Goal: Communication & Community: Answer question/provide support

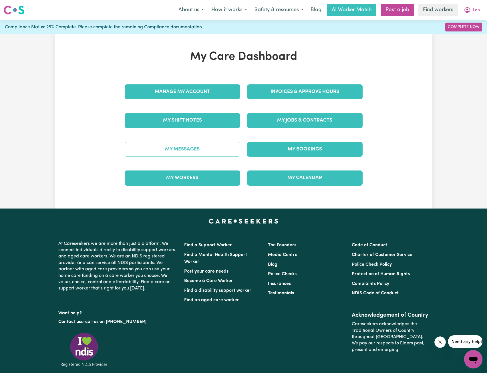
click at [208, 146] on link "My Messages" at bounding box center [182, 149] width 115 height 15
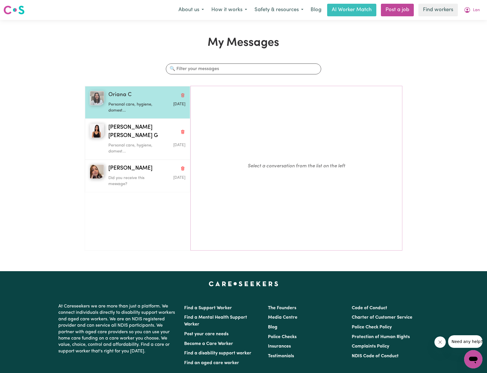
click at [127, 100] on div "Personal care, hygiene, domest..." at bounding box center [133, 106] width 51 height 15
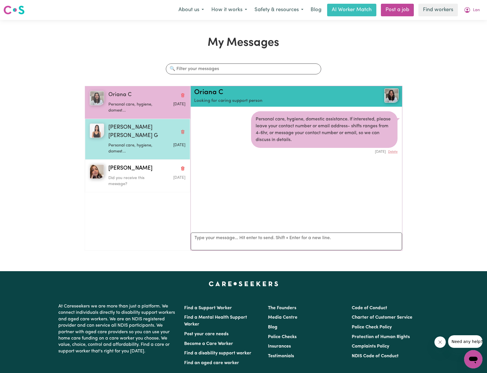
scroll to position [3, 0]
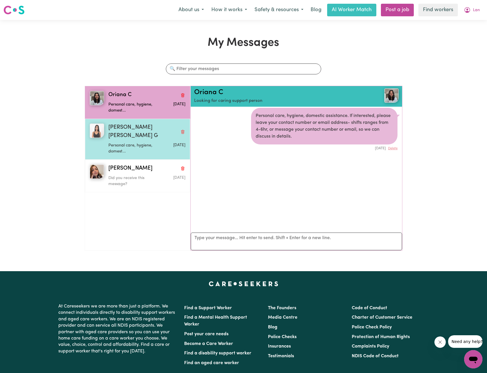
click at [129, 128] on span "[PERSON_NAME] [PERSON_NAME] G" at bounding box center [142, 131] width 69 height 17
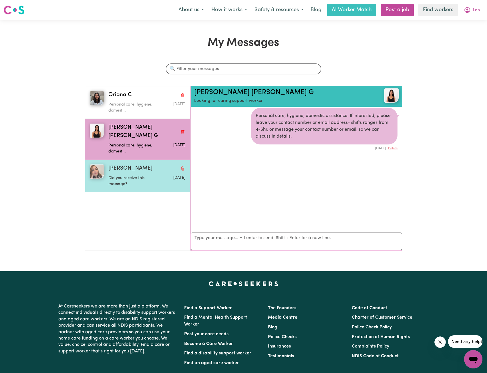
click at [128, 164] on span "[PERSON_NAME]" at bounding box center [130, 168] width 44 height 8
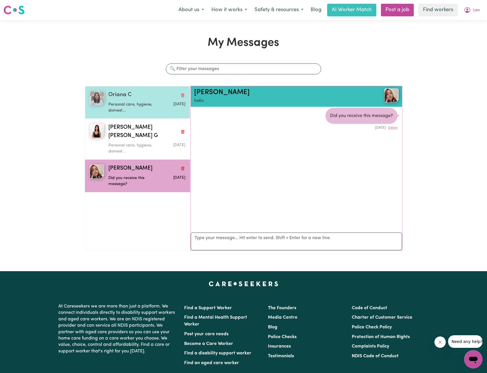
click at [131, 118] on div "Oriana C Personal care, hygiene, domest... [DATE]" at bounding box center [137, 102] width 105 height 33
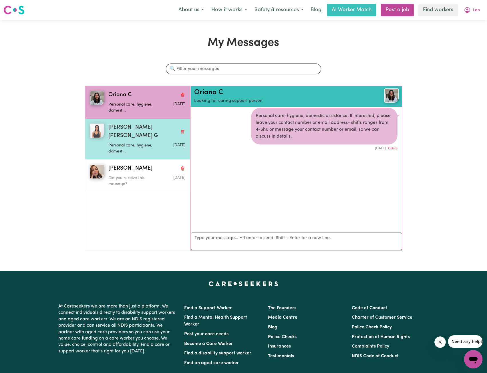
click at [135, 130] on span "[PERSON_NAME] [PERSON_NAME] G" at bounding box center [142, 131] width 69 height 17
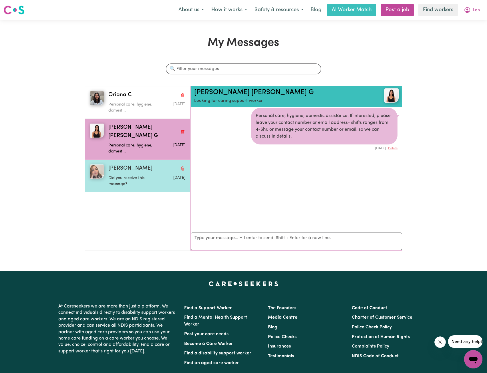
click at [131, 164] on span "[PERSON_NAME]" at bounding box center [130, 168] width 44 height 8
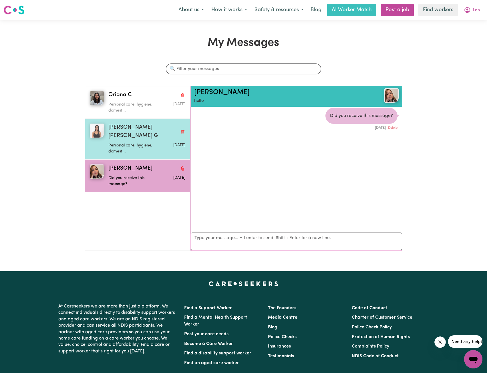
click at [134, 142] on p "Personal care, hygiene, domest..." at bounding box center [133, 148] width 51 height 12
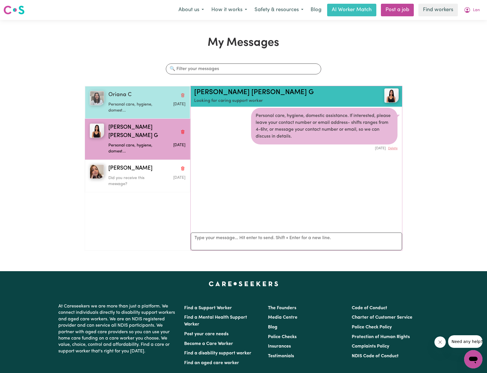
click at [132, 105] on p "Personal care, hygiene, domest..." at bounding box center [133, 107] width 51 height 12
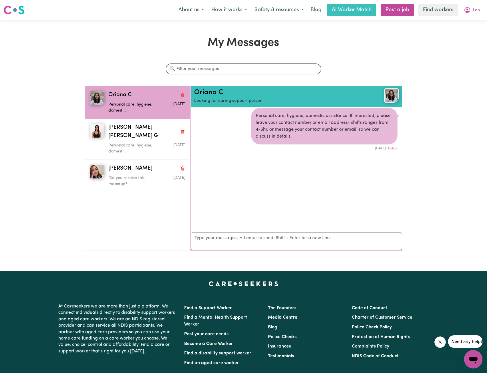
click at [443, 64] on div "My Messages Search conversations Oriana C Personal care, hygiene, domest... [DA…" at bounding box center [243, 145] width 487 height 219
drag, startPoint x: 395, startPoint y: 157, endPoint x: 277, endPoint y: 149, distance: 118.0
click at [277, 149] on ul "Personal care, hygiene, domestic assistance. If interested, please leave your c…" at bounding box center [296, 165] width 211 height 125
click at [324, 176] on ul "Personal care, hygiene, domestic assistance. If interested, please leave your c…" at bounding box center [296, 165] width 211 height 125
click at [392, 167] on ul "Personal care, hygiene, domestic assistance. If interested, please leave your c…" at bounding box center [296, 165] width 211 height 125
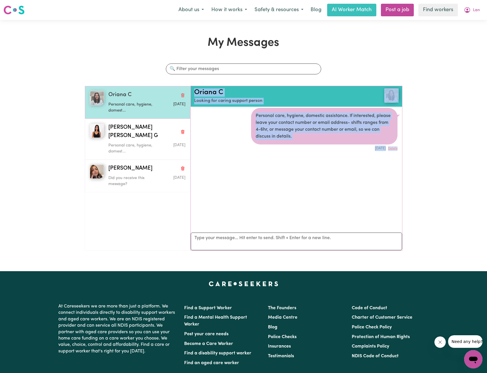
drag, startPoint x: 395, startPoint y: 158, endPoint x: 116, endPoint y: 97, distance: 285.7
click at [115, 96] on div "Oriana C Personal care, hygiene, domest... [DATE] [PERSON_NAME] [PERSON_NAME] G…" at bounding box center [244, 170] width 318 height 169
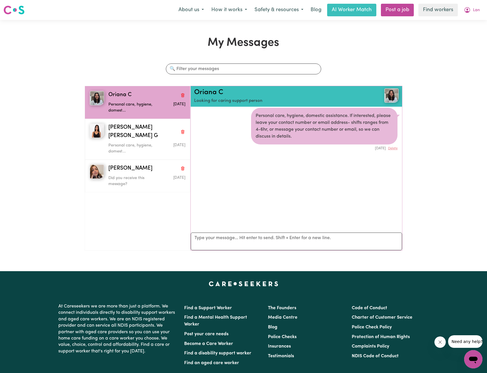
click at [180, 198] on ul "Oriana C Personal care, hygiene, domest... [DATE] [PERSON_NAME] [PERSON_NAME] G…" at bounding box center [138, 168] width 106 height 165
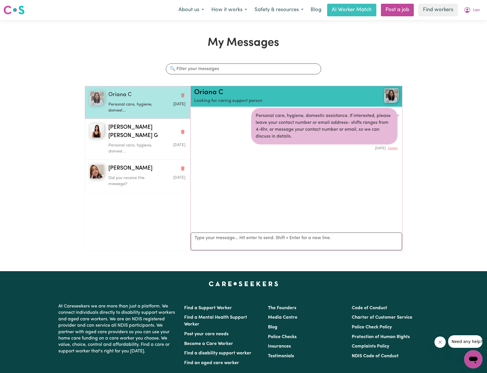
drag, startPoint x: 179, startPoint y: 198, endPoint x: 89, endPoint y: 98, distance: 134.4
click at [89, 99] on ul "Oriana C Personal care, hygiene, domest... [DATE] [PERSON_NAME] [PERSON_NAME] G…" at bounding box center [138, 168] width 106 height 165
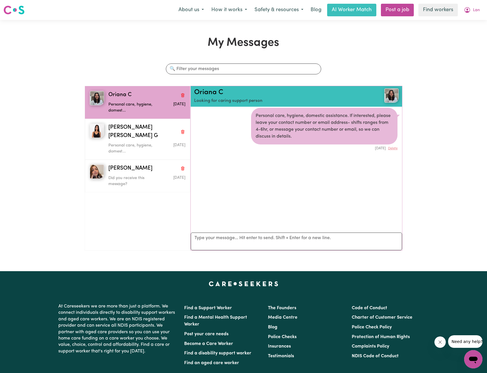
click at [392, 170] on ul "Personal care, hygiene, domestic assistance. If interested, please leave your c…" at bounding box center [296, 165] width 211 height 125
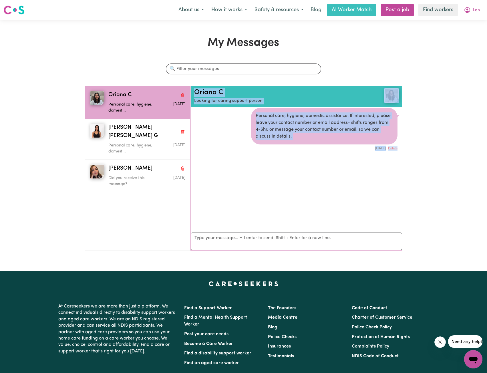
drag, startPoint x: 396, startPoint y: 150, endPoint x: 79, endPoint y: 100, distance: 320.9
click at [79, 100] on div "My Messages Search conversations Oriana C Personal care, hygiene, domest... [DA…" at bounding box center [243, 145] width 487 height 219
click at [306, 192] on ul "Personal care, hygiene, domestic assistance. If interested, please leave your c…" at bounding box center [296, 165] width 211 height 125
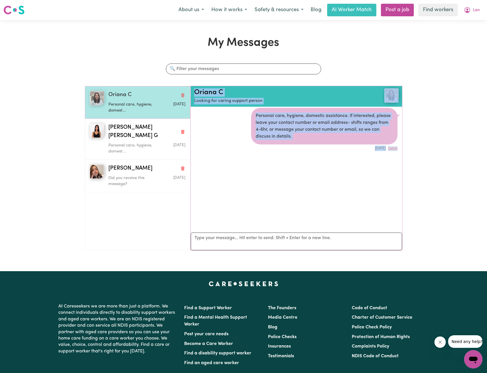
drag, startPoint x: 395, startPoint y: 152, endPoint x: 113, endPoint y: 104, distance: 286.1
click at [113, 104] on div "Oriana C Personal care, hygiene, domest... [DATE] [PERSON_NAME] [PERSON_NAME] G…" at bounding box center [244, 170] width 318 height 169
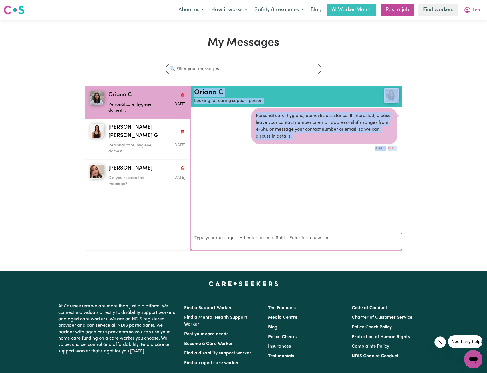
click at [323, 178] on ul "Personal care, hygiene, domestic assistance. If interested, please leave your c…" at bounding box center [296, 165] width 211 height 125
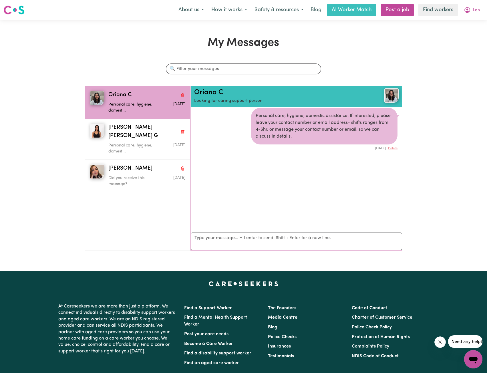
click at [389, 160] on ul "Personal care, hygiene, domestic assistance. If interested, please leave your c…" at bounding box center [296, 165] width 211 height 125
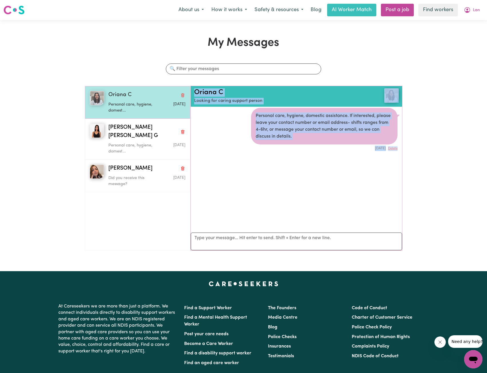
drag, startPoint x: 395, startPoint y: 154, endPoint x: 143, endPoint y: 105, distance: 257.1
click at [143, 105] on div "Oriana C Personal care, hygiene, domest... [DATE] [PERSON_NAME] [PERSON_NAME] G…" at bounding box center [244, 170] width 318 height 169
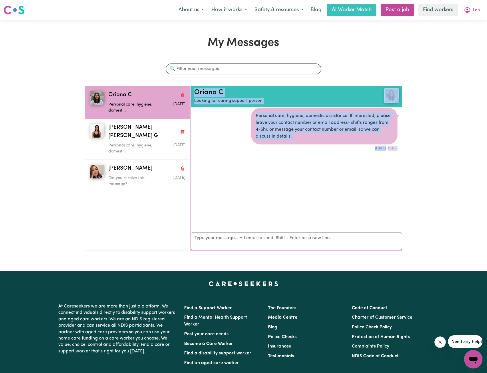
click at [329, 174] on ul "Personal care, hygiene, domestic assistance. If interested, please leave your c…" at bounding box center [296, 165] width 211 height 125
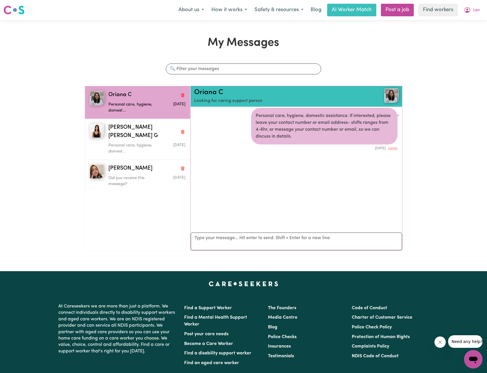
click at [394, 161] on ul "Personal care, hygiene, domestic assistance. If interested, please leave your c…" at bounding box center [296, 165] width 211 height 125
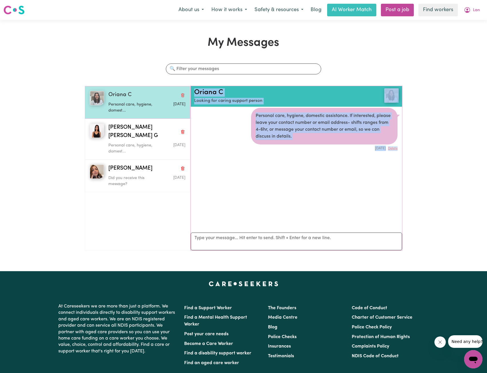
drag, startPoint x: 395, startPoint y: 159, endPoint x: 136, endPoint y: 102, distance: 265.7
click at [136, 102] on div "Oriana C Personal care, hygiene, domest... [DATE] [PERSON_NAME] [PERSON_NAME] G…" at bounding box center [244, 170] width 318 height 169
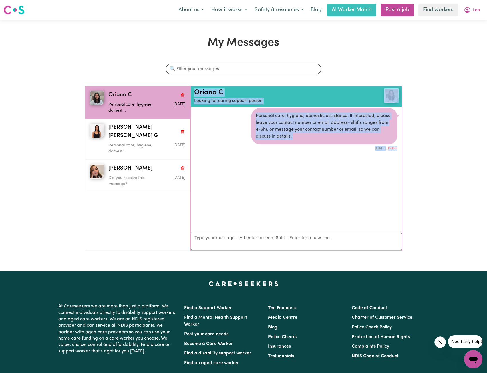
click at [312, 166] on ul "Personal care, hygiene, domestic assistance. If interested, please leave your c…" at bounding box center [296, 165] width 211 height 125
click at [306, 165] on ul "Personal care, hygiene, domestic assistance. If interested, please leave your c…" at bounding box center [296, 165] width 211 height 125
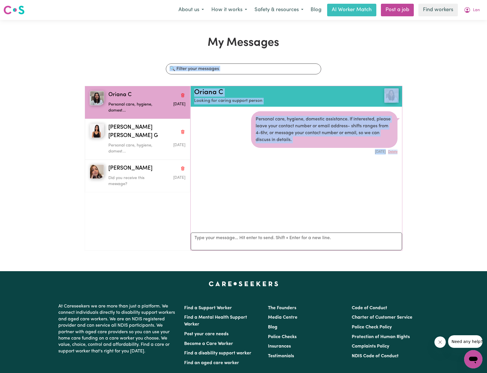
drag, startPoint x: 397, startPoint y: 149, endPoint x: 127, endPoint y: 80, distance: 278.2
click at [127, 80] on div "Search conversations Oriana C Personal care, hygiene, domest... [DATE] [PERSON_…" at bounding box center [244, 159] width 318 height 192
click at [274, 161] on ul "Personal care, hygiene, domestic assistance. If interested, please leave your c…" at bounding box center [296, 169] width 211 height 125
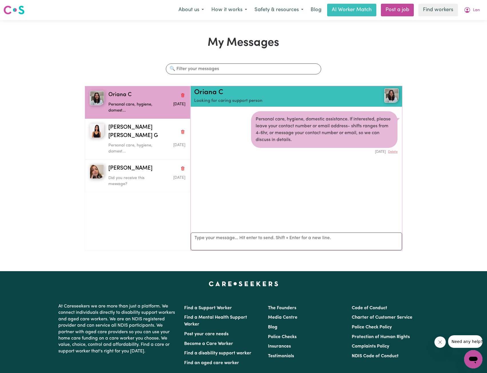
click at [371, 158] on li "Personal care, hygiene, domestic assistance. If interested, please leave your c…" at bounding box center [296, 133] width 211 height 52
